Goal: Browse casually

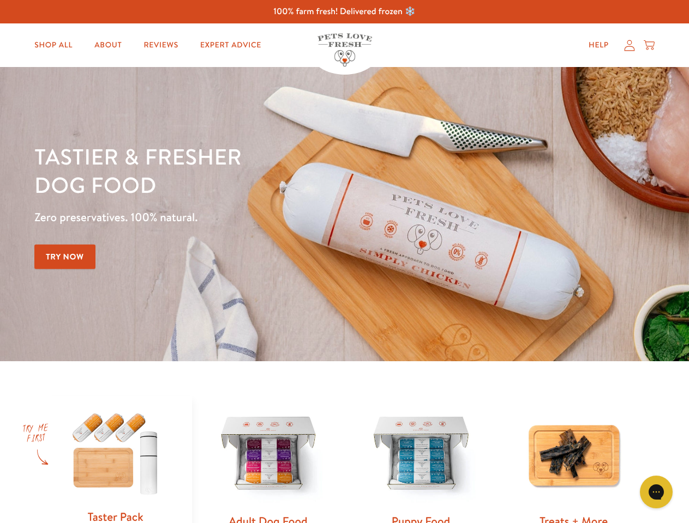
click at [344, 262] on div "Tastier & fresher dog food Zero preservatives. 100% natural. Try Now" at bounding box center [240, 214] width 413 height 144
click at [656, 492] on icon "Gorgias live chat" at bounding box center [655, 492] width 10 height 10
